Goal: Task Accomplishment & Management: Manage account settings

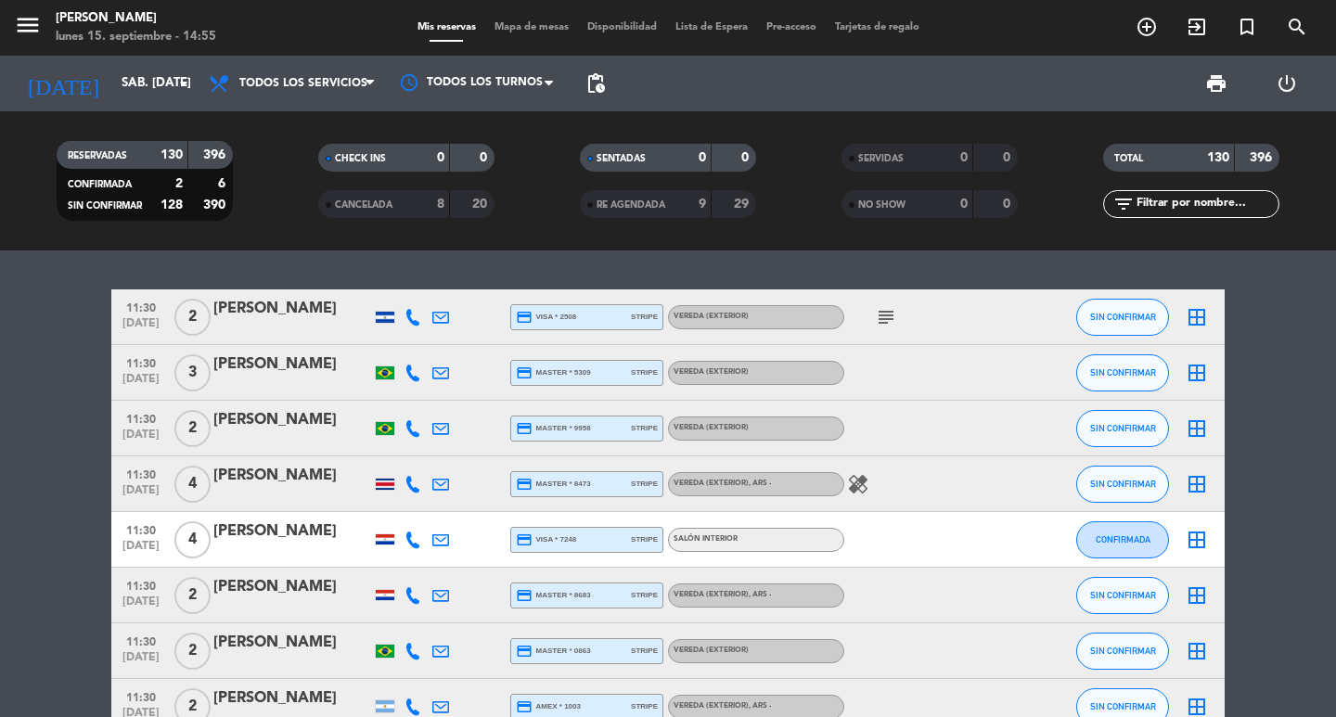
click at [1232, 203] on input "text" at bounding box center [1206, 204] width 144 height 20
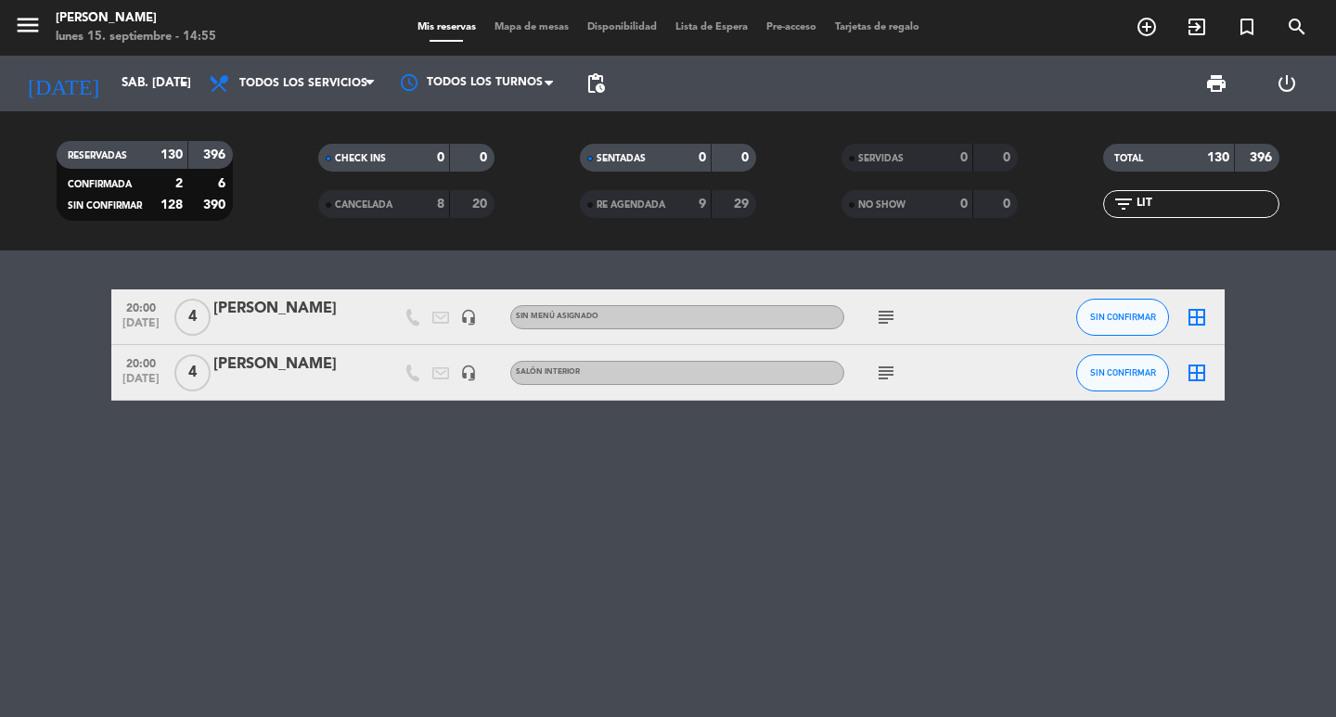
type input "LIT"
click at [298, 373] on div "[PERSON_NAME]" at bounding box center [292, 364] width 158 height 24
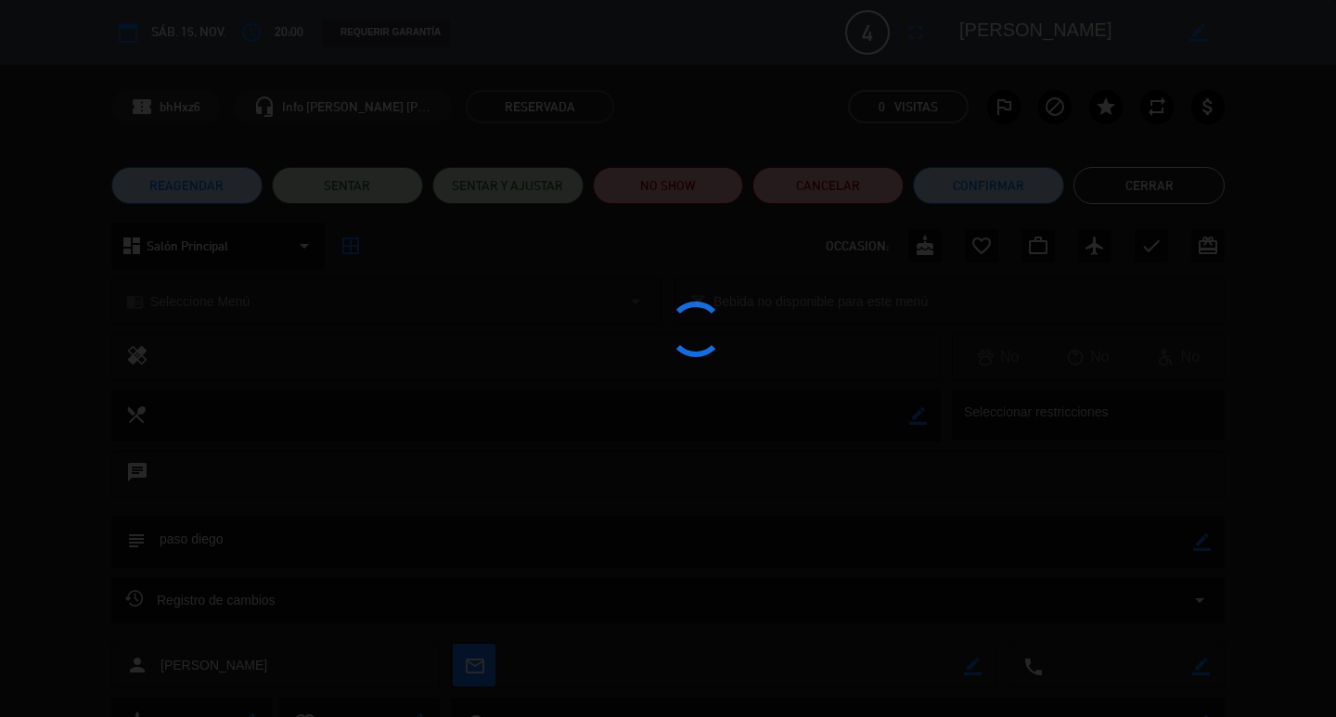
click at [838, 186] on edit-booking-info-modal "calendar_today sáb. 15, nov. access_time 20:00 REQUERIR GARANTÍA 4 [PERSON_NAME…" at bounding box center [668, 358] width 1336 height 717
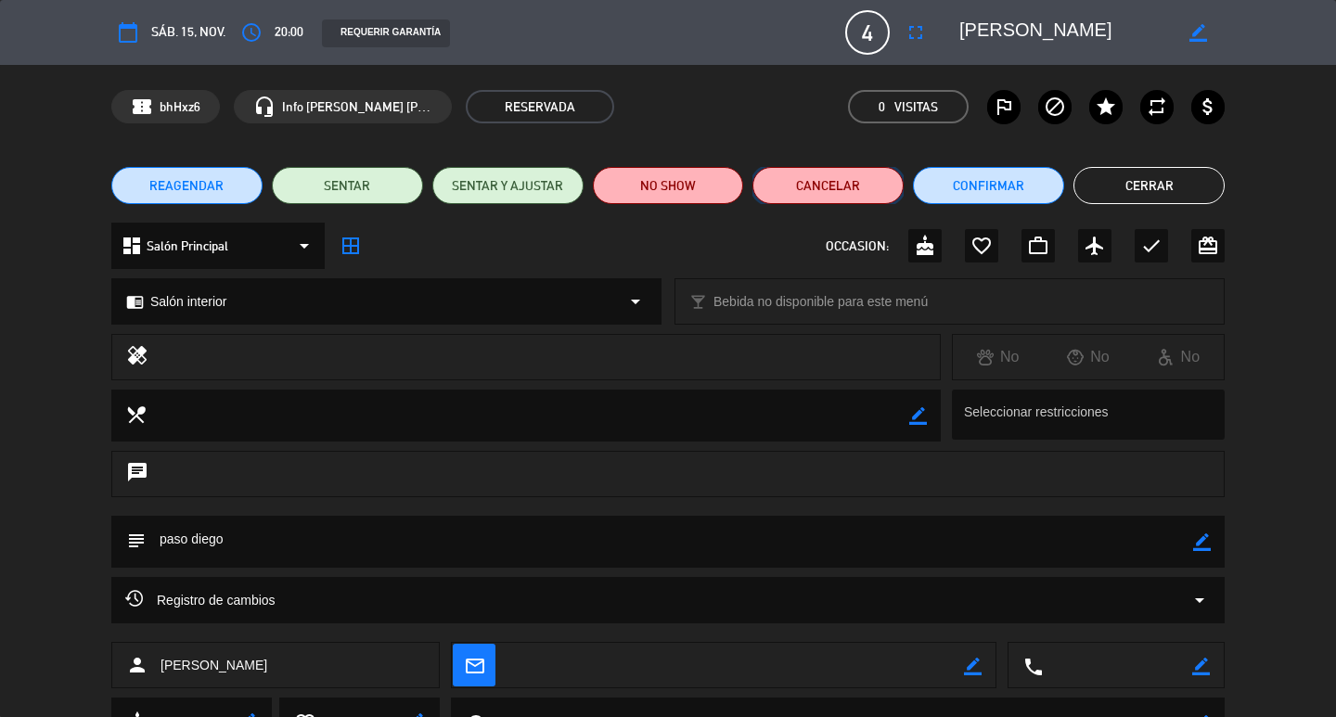
click at [838, 186] on button "Cancelar" at bounding box center [827, 185] width 151 height 37
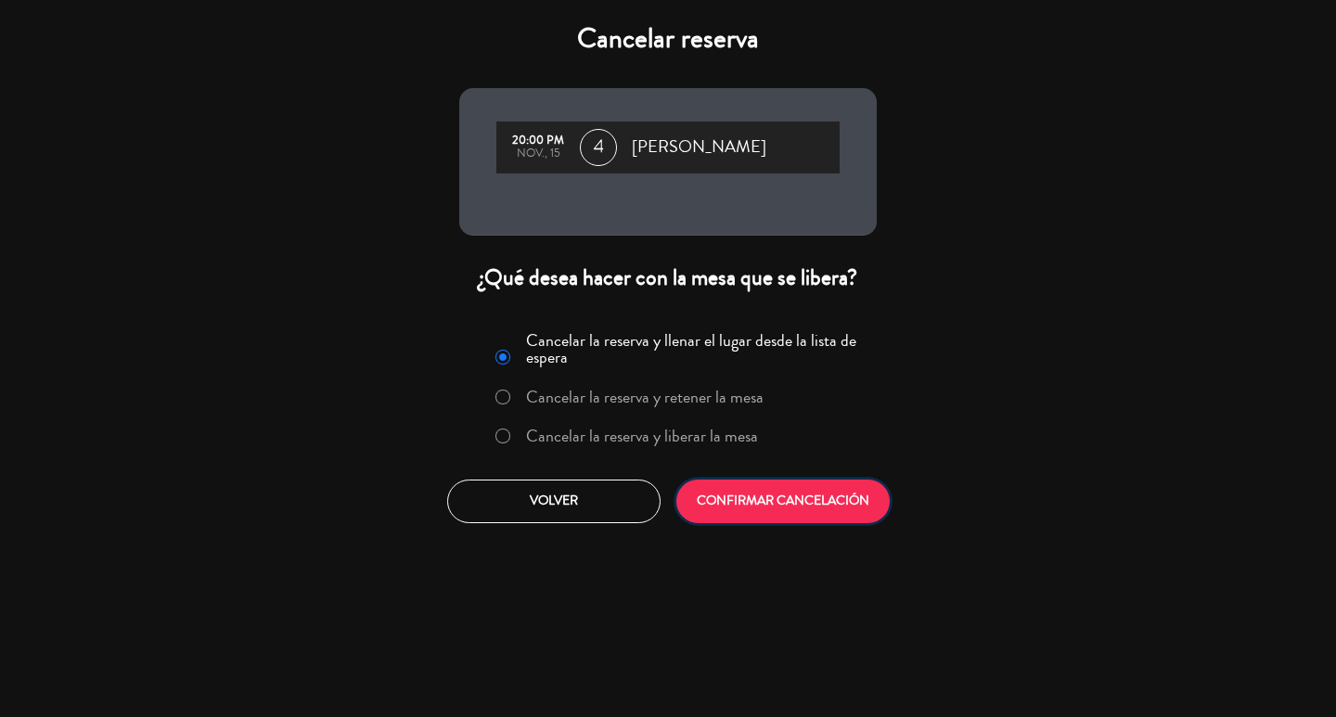
click at [824, 523] on button "CONFIRMAR CANCELACIÓN" at bounding box center [782, 502] width 213 height 44
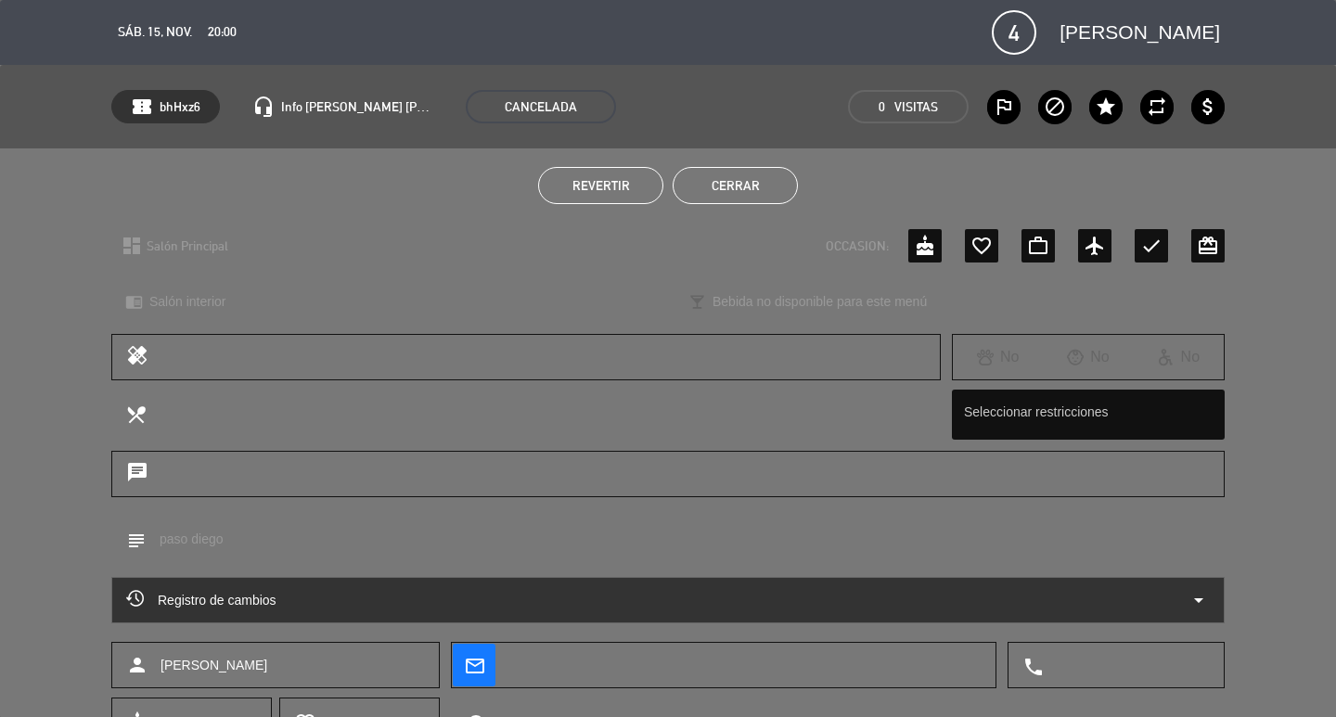
click at [737, 189] on button "Cerrar" at bounding box center [735, 185] width 125 height 37
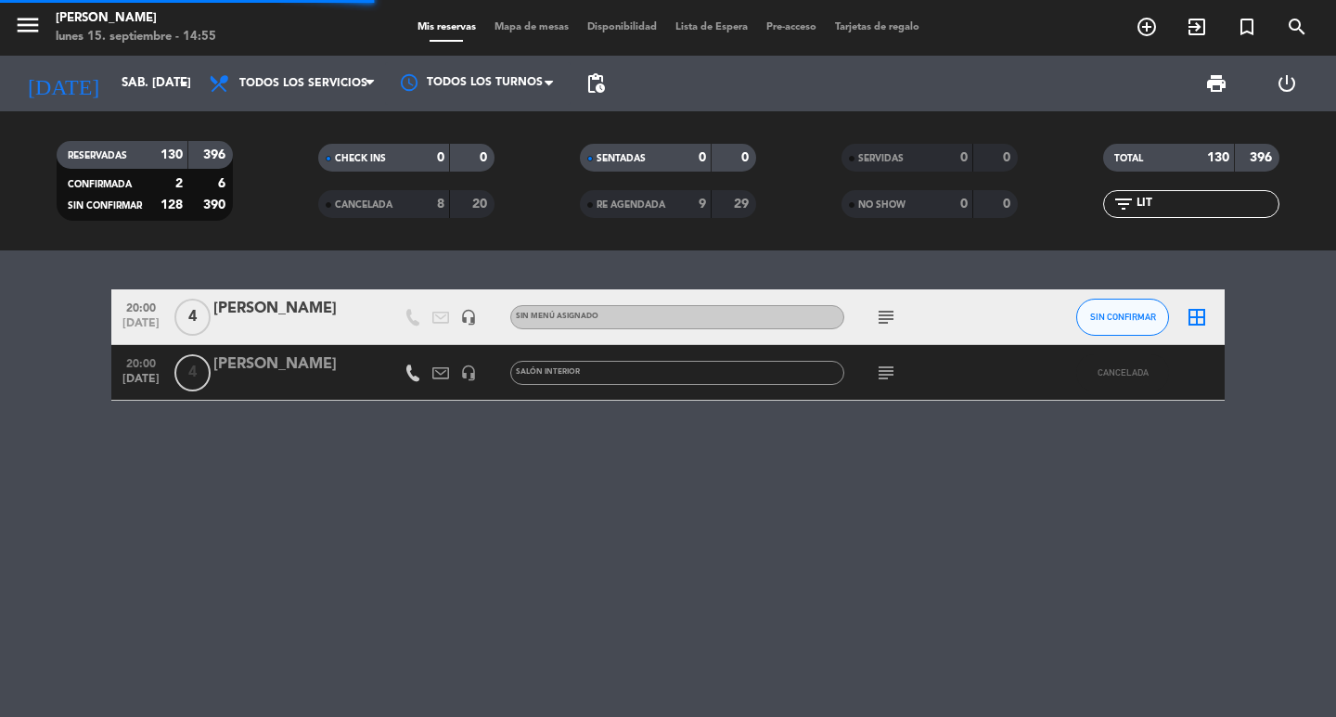
click at [301, 321] on div "[PERSON_NAME]" at bounding box center [292, 309] width 158 height 24
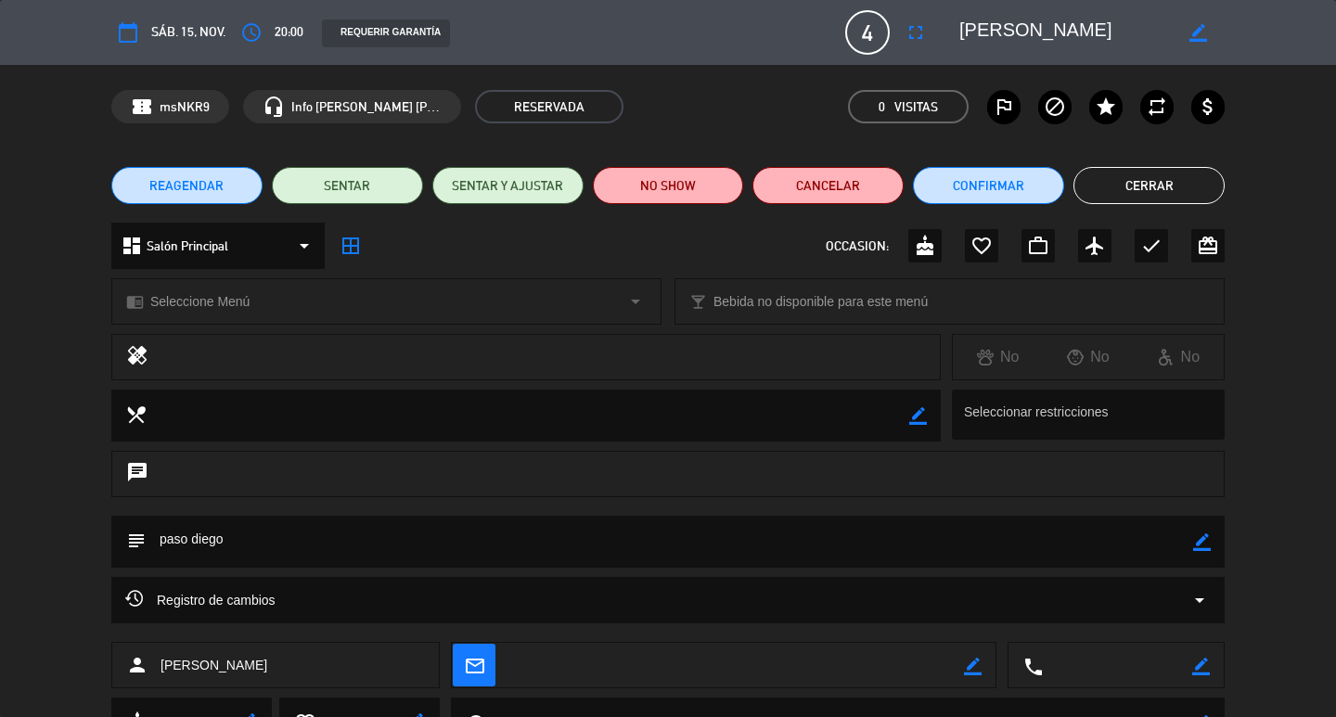
click at [966, 669] on icon "border_color" at bounding box center [973, 667] width 18 height 18
click at [911, 674] on textarea at bounding box center [735, 666] width 455 height 46
paste textarea "[EMAIL_ADDRESS][DOMAIN_NAME]"
type textarea "[EMAIL_ADDRESS][DOMAIN_NAME]"
drag, startPoint x: 968, startPoint y: 672, endPoint x: 521, endPoint y: 691, distance: 447.5
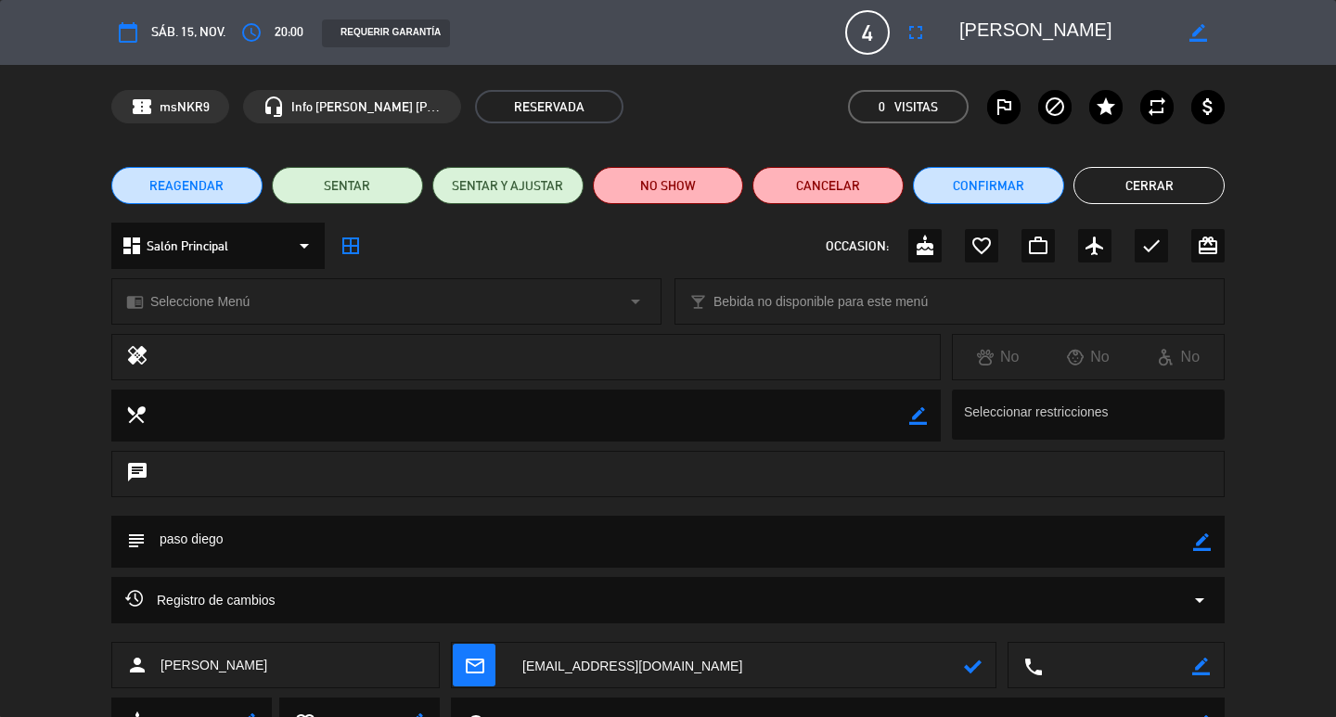
click at [968, 672] on icon at bounding box center [973, 667] width 18 height 18
click at [475, 673] on icon "mail_outline" at bounding box center [474, 665] width 20 height 20
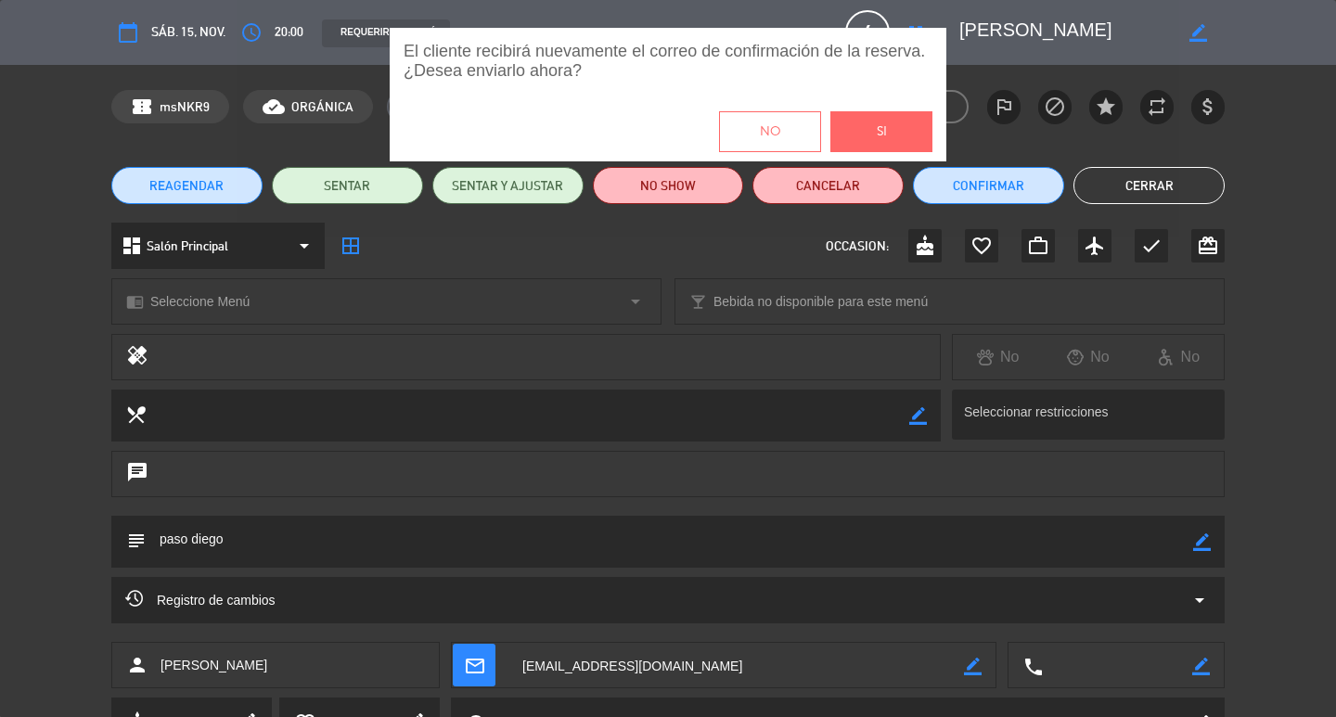
click at [877, 122] on span "Si" at bounding box center [882, 132] width 10 height 21
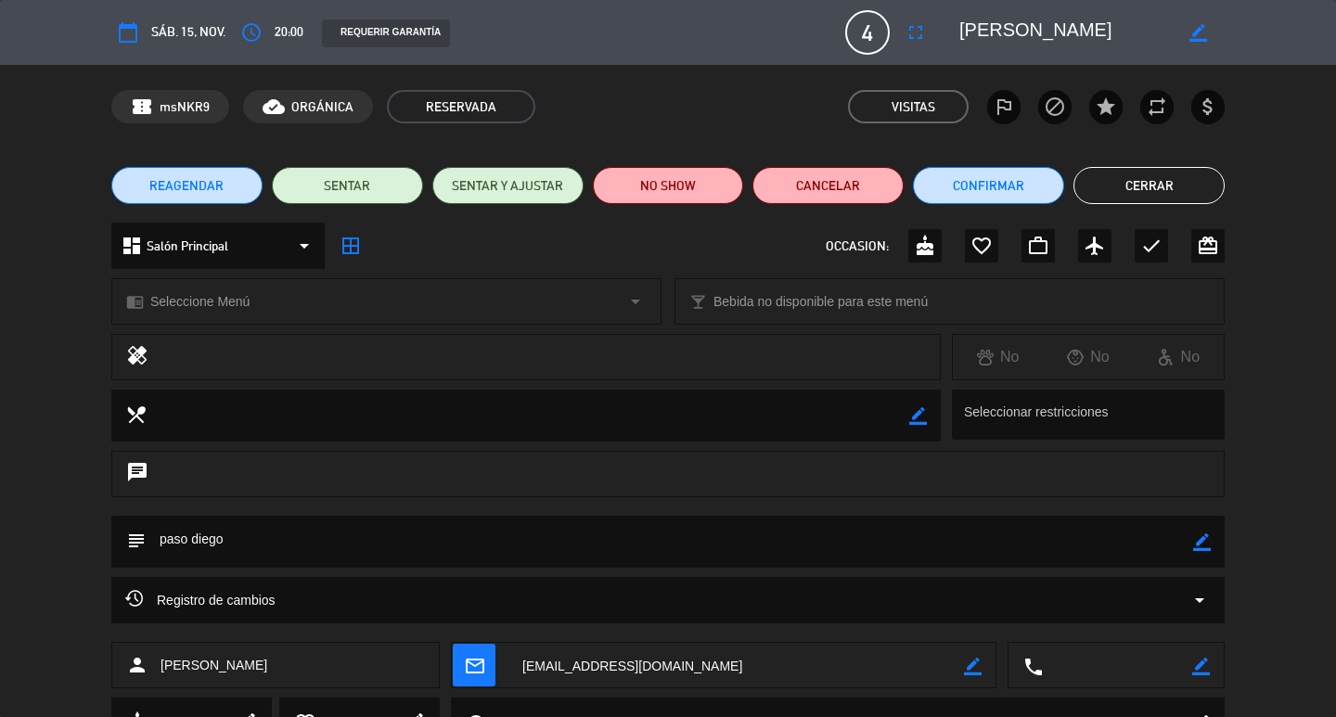
click at [987, 194] on div "El cliente recibirá nuevamente el correo de confirmación de la reserva. ¿Desea …" at bounding box center [668, 358] width 1336 height 661
click at [987, 194] on button "Confirmar" at bounding box center [988, 185] width 151 height 37
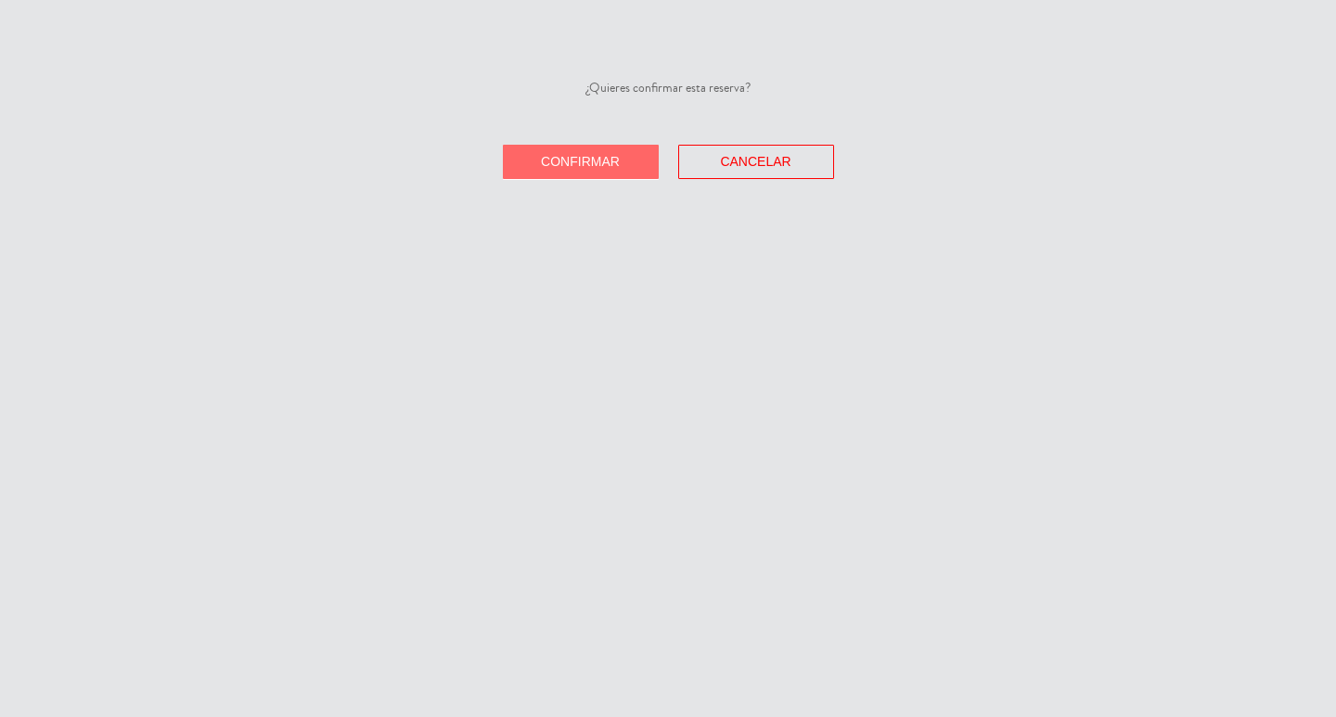
click at [593, 169] on span "Confirmar" at bounding box center [580, 161] width 79 height 15
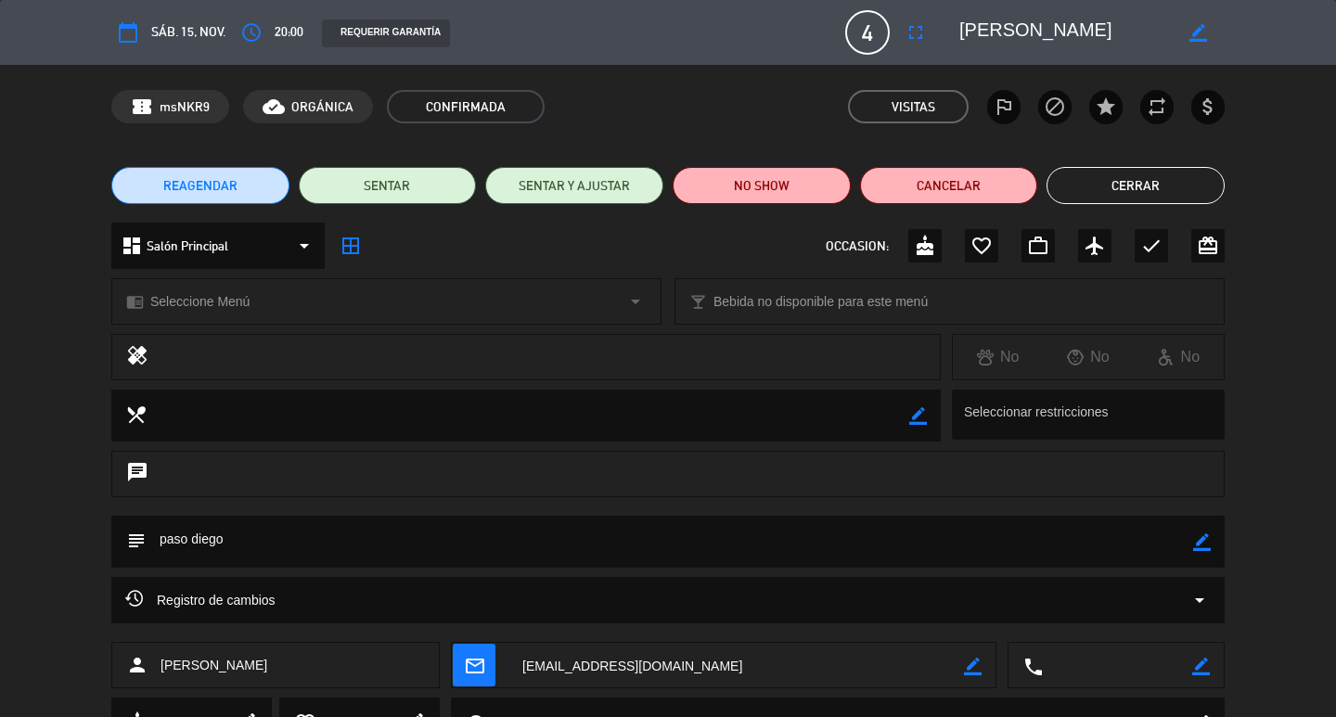
click at [600, 666] on textarea at bounding box center [735, 666] width 455 height 46
click at [1114, 183] on button "Cerrar" at bounding box center [1135, 185] width 178 height 37
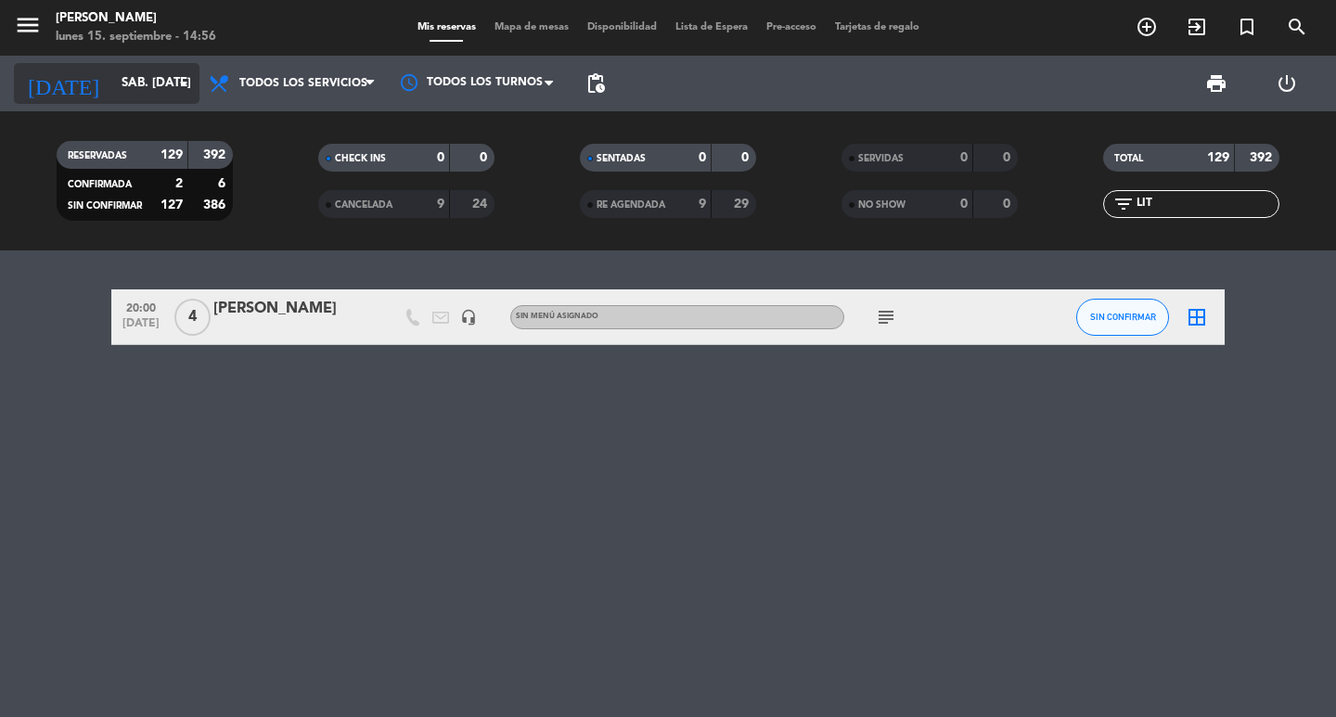
click at [143, 86] on input "sáb. [DATE]" at bounding box center [193, 83] width 163 height 33
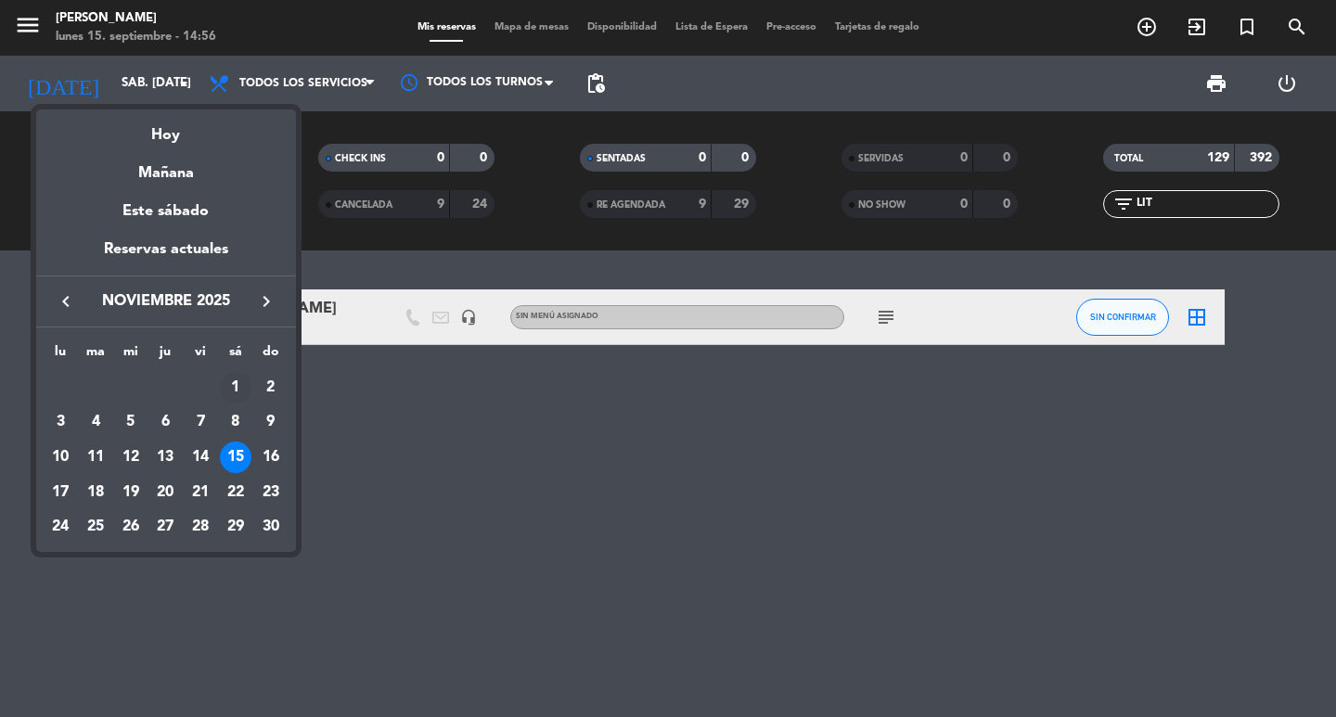
click at [244, 378] on td "1" at bounding box center [235, 387] width 35 height 35
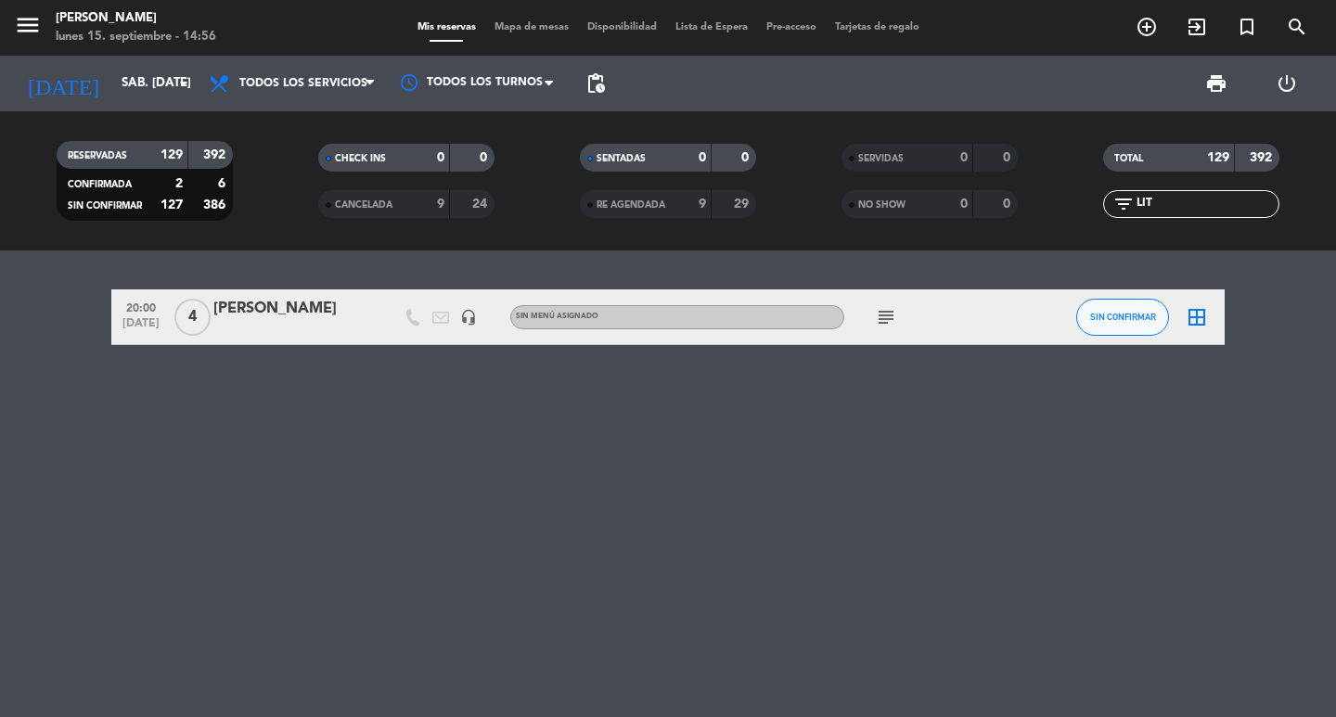
type input "sáb. [DATE]"
